Goal: Transaction & Acquisition: Purchase product/service

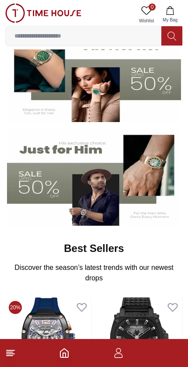
scroll to position [103, 0]
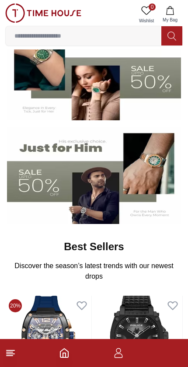
click at [10, 351] on icon at bounding box center [10, 353] width 10 height 10
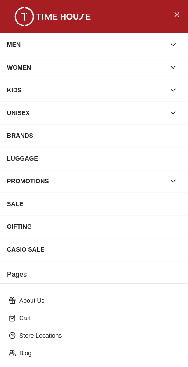
click at [18, 44] on div "MEN" at bounding box center [86, 45] width 158 height 16
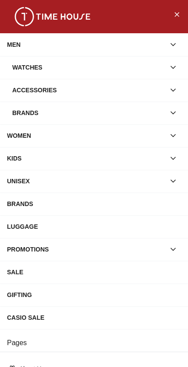
click at [23, 91] on div "Accessories" at bounding box center [88, 90] width 153 height 16
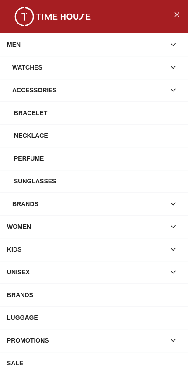
click at [25, 182] on div "Sunglasses" at bounding box center [97, 181] width 167 height 16
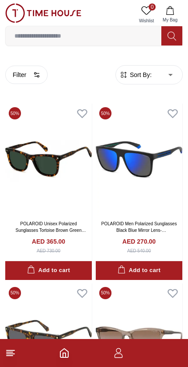
click at [14, 356] on icon at bounding box center [10, 353] width 10 height 10
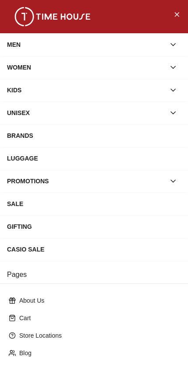
click at [19, 45] on div "MEN" at bounding box center [86, 45] width 158 height 16
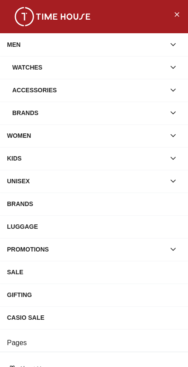
click at [22, 94] on div "Accessories" at bounding box center [88, 90] width 153 height 16
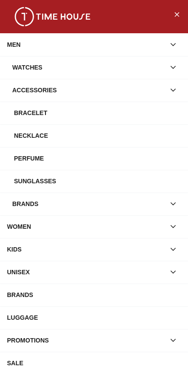
click at [25, 137] on div "Necklace" at bounding box center [97, 136] width 167 height 16
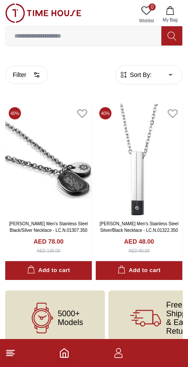
click at [25, 12] on img at bounding box center [43, 12] width 76 height 19
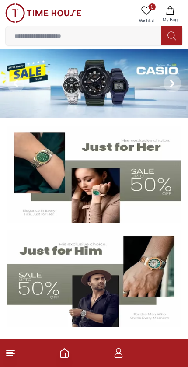
click at [14, 351] on icon at bounding box center [10, 353] width 10 height 10
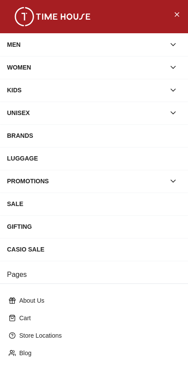
click at [14, 50] on div "MEN" at bounding box center [86, 45] width 158 height 16
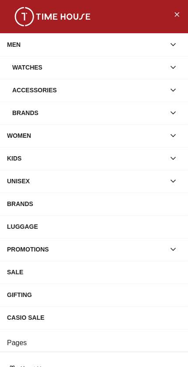
click at [28, 90] on div "Accessories" at bounding box center [88, 90] width 153 height 16
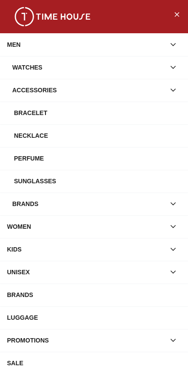
click at [23, 114] on div "Bracelet" at bounding box center [97, 113] width 167 height 16
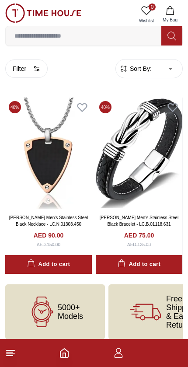
scroll to position [13, 0]
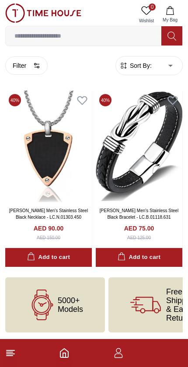
click at [30, 171] on img at bounding box center [48, 147] width 87 height 112
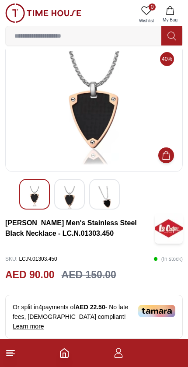
click at [73, 198] on img at bounding box center [70, 198] width 16 height 24
click at [105, 201] on img at bounding box center [105, 196] width 16 height 20
click at [67, 199] on img at bounding box center [70, 198] width 16 height 24
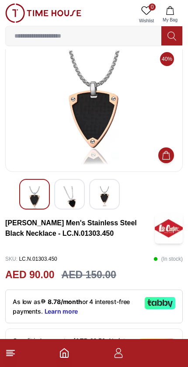
click at [69, 194] on img at bounding box center [70, 198] width 16 height 24
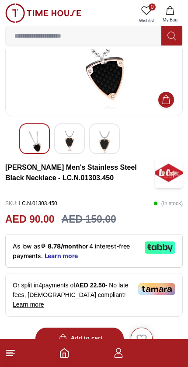
scroll to position [68, 0]
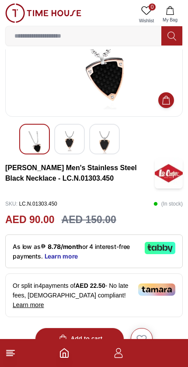
click at [14, 355] on icon at bounding box center [10, 353] width 10 height 10
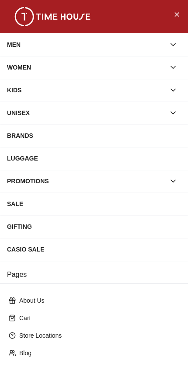
click at [17, 41] on div "MEN" at bounding box center [86, 45] width 158 height 16
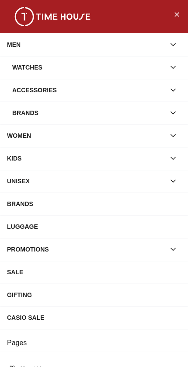
click at [29, 74] on div "Watches" at bounding box center [88, 67] width 153 height 16
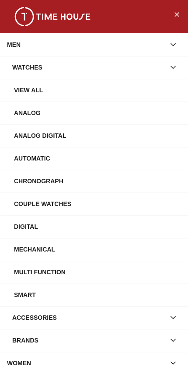
click at [18, 94] on div "View All" at bounding box center [97, 90] width 167 height 16
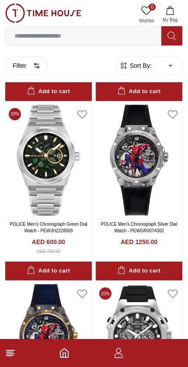
scroll to position [1247, 0]
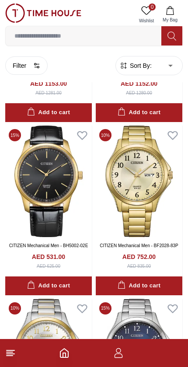
scroll to position [4617, 0]
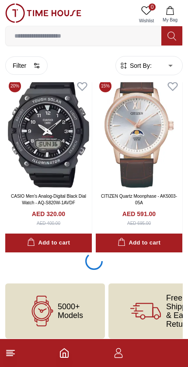
scroll to position [5182, 0]
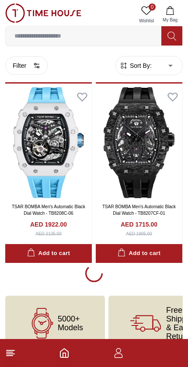
scroll to position [10559, 0]
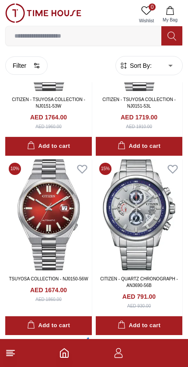
scroll to position [12262, 0]
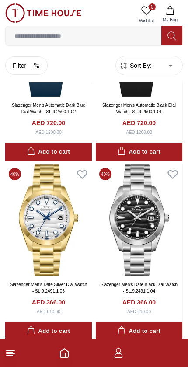
scroll to position [15093, 0]
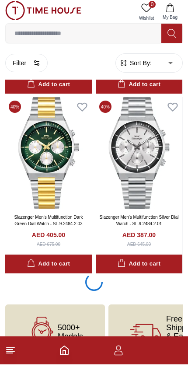
scroll to position [15877, 0]
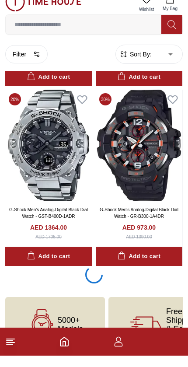
scroll to position [17667, 0]
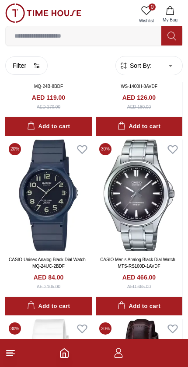
scroll to position [20324, 0]
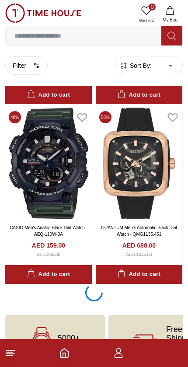
scroll to position [21252, 0]
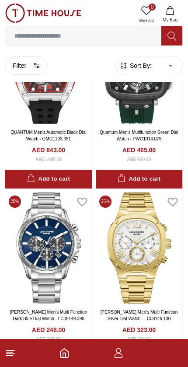
scroll to position [23147, 0]
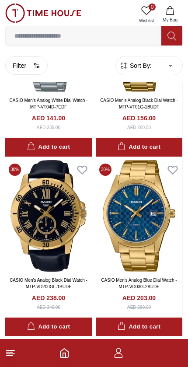
scroll to position [30717, 0]
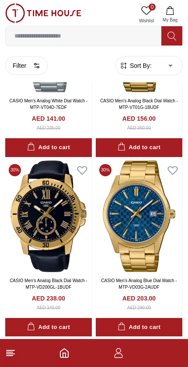
click at [147, 197] on img at bounding box center [139, 217] width 87 height 112
